Goal: Transaction & Acquisition: Purchase product/service

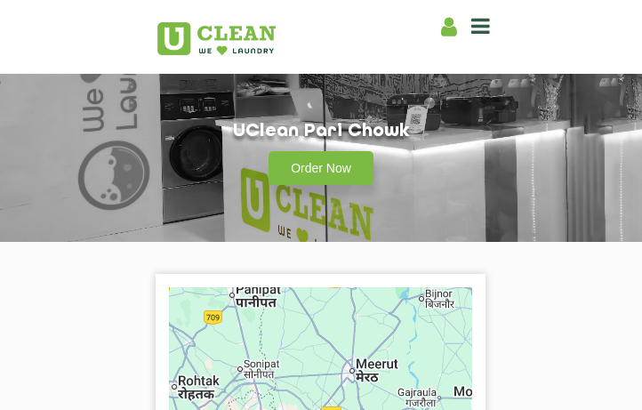
click at [313, 146] on div "Order Now" at bounding box center [321, 163] width 356 height 44
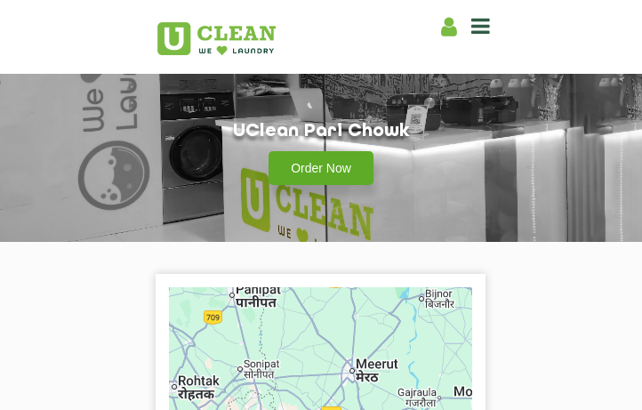
click at [313, 167] on link "Order Now" at bounding box center [321, 168] width 105 height 34
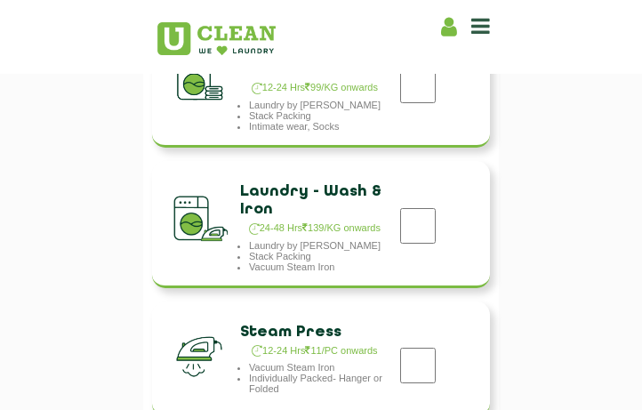
scroll to position [800, 0]
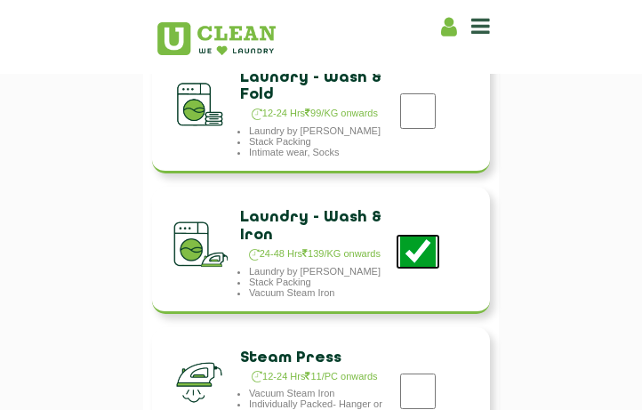
scroll to position [712, 0]
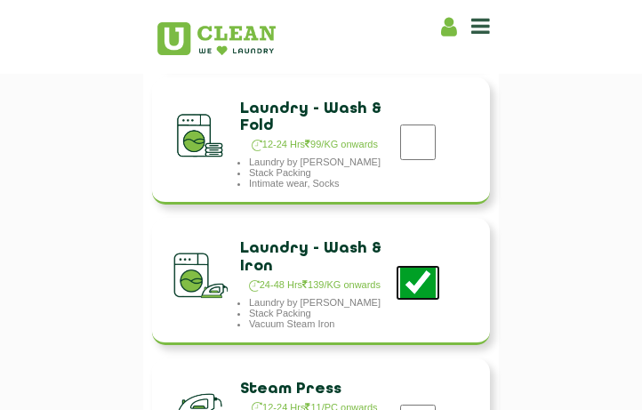
checkbox input "false"
checkbox input "true"
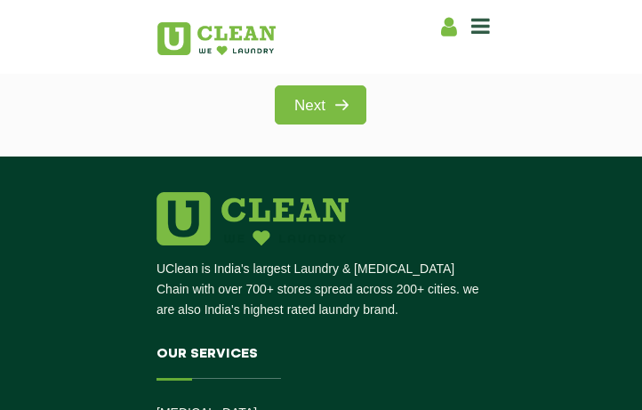
scroll to position [1156, 0]
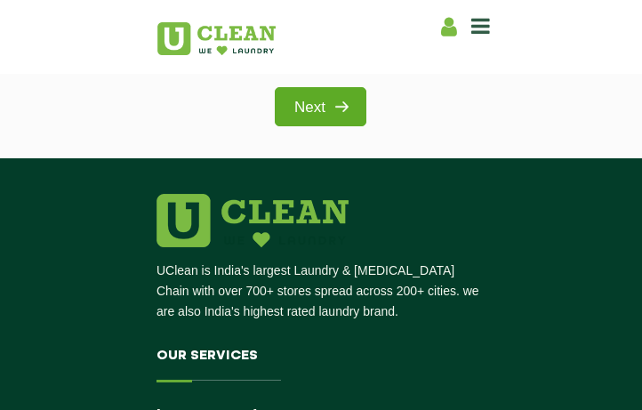
click at [338, 91] on img at bounding box center [342, 107] width 32 height 32
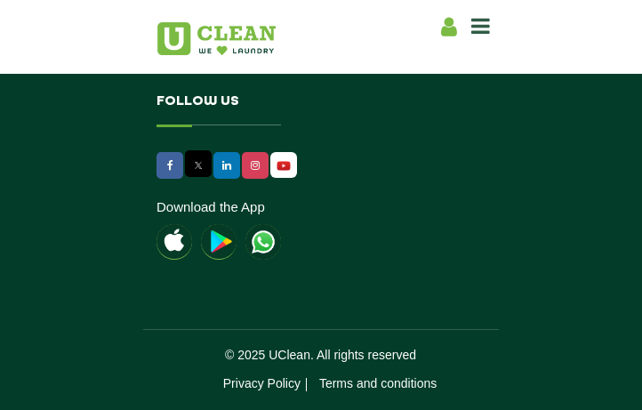
scroll to position [934, 0]
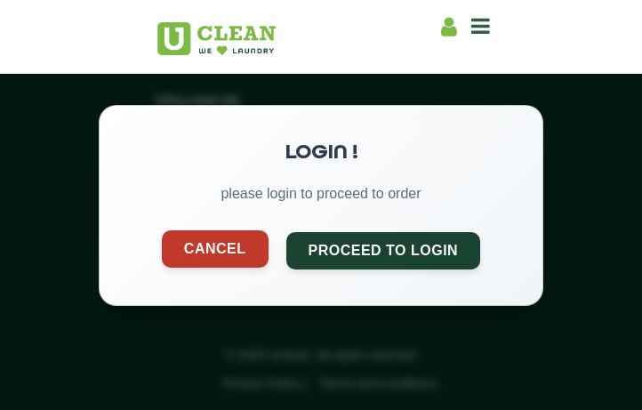
click at [206, 268] on div "Cancel Proceed to Login" at bounding box center [321, 249] width 372 height 37
click at [199, 249] on button "Cancel" at bounding box center [215, 247] width 107 height 37
